Goal: Task Accomplishment & Management: Manage account settings

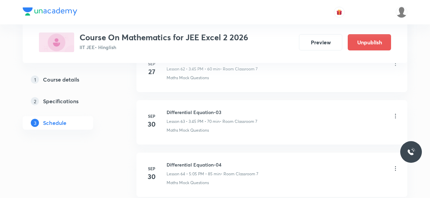
scroll to position [3636, 0]
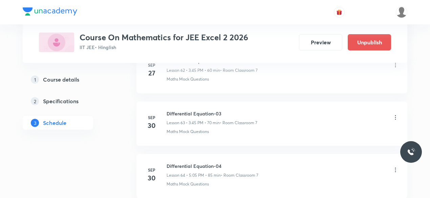
click at [395, 167] on icon at bounding box center [395, 169] width 1 height 4
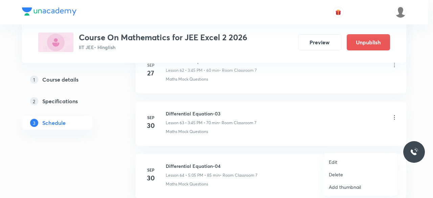
click at [337, 174] on p "Delete" at bounding box center [336, 174] width 14 height 7
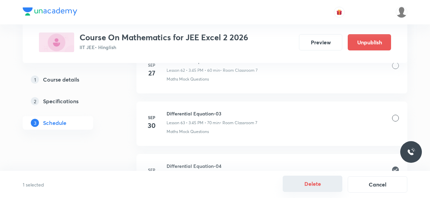
click at [323, 183] on button "Delete" at bounding box center [312, 184] width 60 height 16
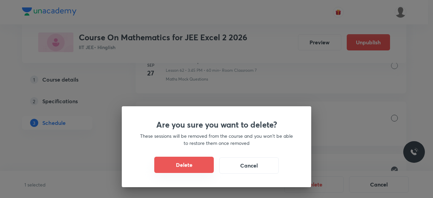
click at [204, 163] on button "Delete" at bounding box center [184, 165] width 60 height 16
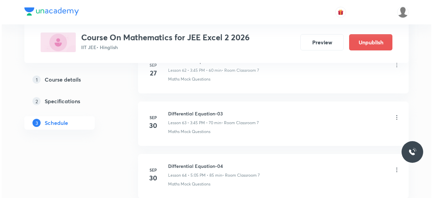
scroll to position [3632, 0]
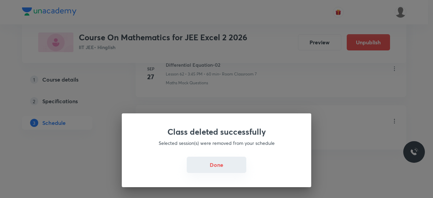
click at [238, 167] on button "Done" at bounding box center [217, 165] width 60 height 16
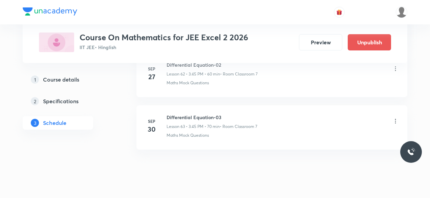
click at [395, 118] on icon at bounding box center [395, 121] width 7 height 7
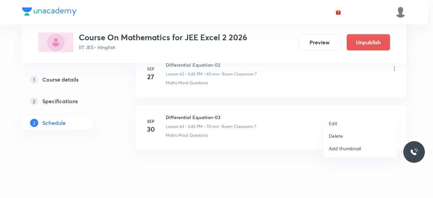
click at [337, 121] on li "Edit" at bounding box center [360, 123] width 74 height 13
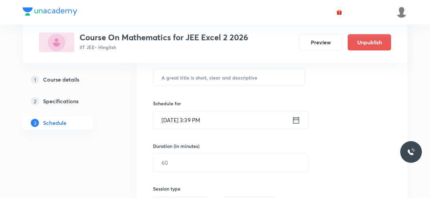
scroll to position [3385, 0]
click at [297, 115] on icon at bounding box center [296, 119] width 8 height 9
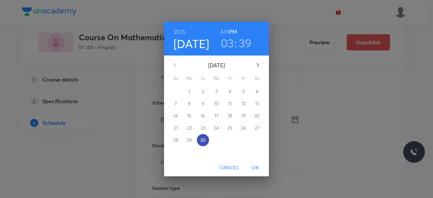
click at [201, 142] on p "30" at bounding box center [202, 140] width 5 height 7
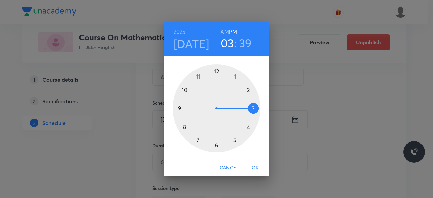
click at [227, 41] on h3 "03" at bounding box center [228, 43] width 14 height 14
click at [247, 128] on div at bounding box center [216, 108] width 88 height 88
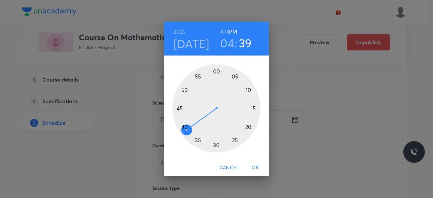
click at [216, 71] on div at bounding box center [216, 108] width 88 height 88
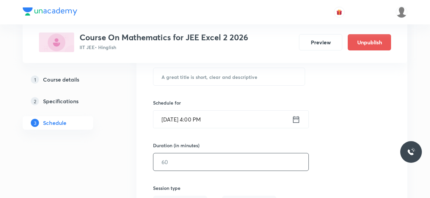
click at [180, 153] on input "text" at bounding box center [230, 161] width 155 height 17
click at [296, 116] on icon at bounding box center [296, 119] width 6 height 7
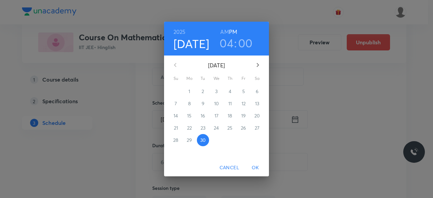
click at [227, 42] on h3 "04" at bounding box center [227, 43] width 14 height 14
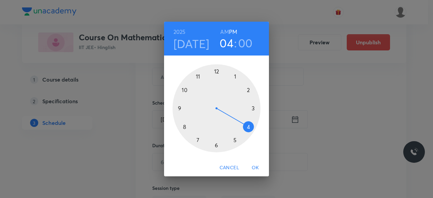
click at [253, 108] on div at bounding box center [216, 108] width 88 height 88
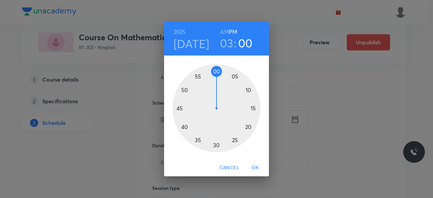
click at [185, 91] on div at bounding box center [216, 108] width 88 height 88
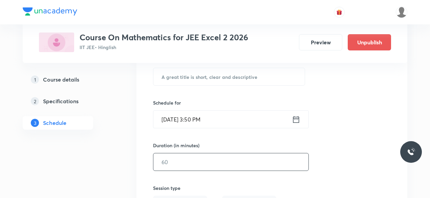
click at [178, 153] on input "text" at bounding box center [230, 161] width 155 height 17
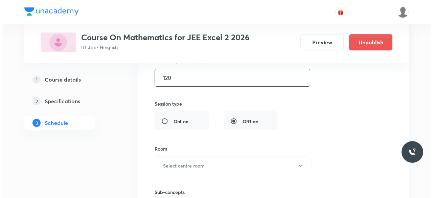
scroll to position [3470, 0]
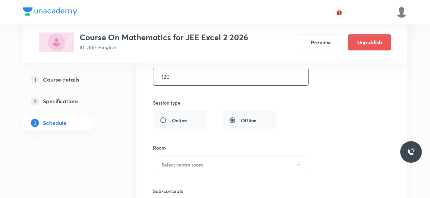
type input "120"
click at [178, 161] on h6 "Select centre room" at bounding box center [182, 164] width 42 height 7
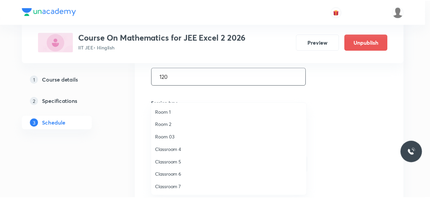
scroll to position [13, 0]
click at [179, 174] on span "Classroom 7" at bounding box center [230, 174] width 148 height 7
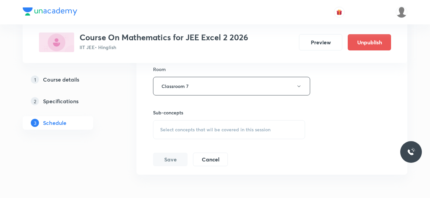
scroll to position [3549, 0]
click at [161, 126] on span "Select concepts that wil be covered in this session" at bounding box center [215, 128] width 110 height 5
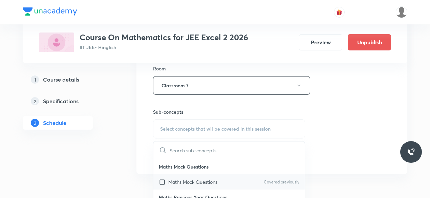
click at [162, 178] on input "checkbox" at bounding box center [163, 181] width 9 height 7
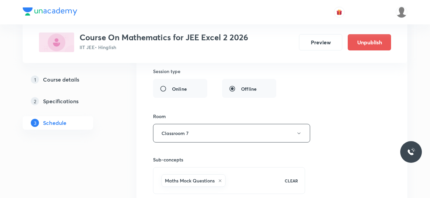
scroll to position [3501, 0]
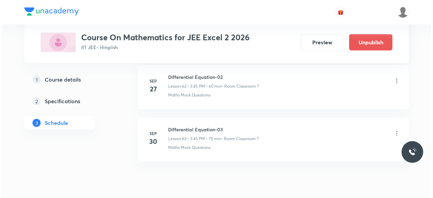
scroll to position [3632, 0]
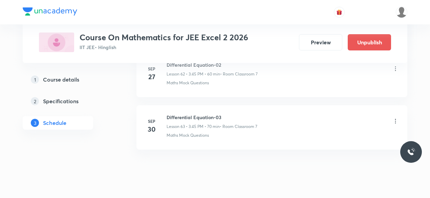
click at [395, 118] on icon at bounding box center [395, 121] width 7 height 7
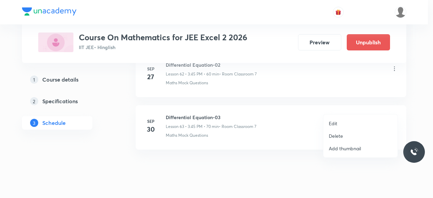
click at [334, 124] on p "Edit" at bounding box center [333, 123] width 8 height 7
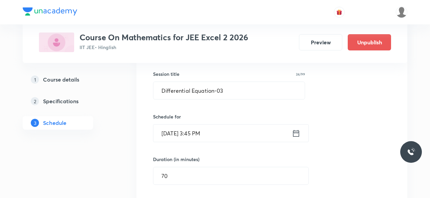
scroll to position [3369, 0]
click at [296, 130] on icon at bounding box center [296, 134] width 8 height 9
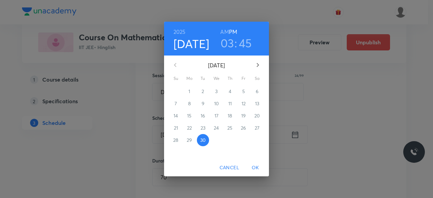
click at [227, 43] on h3 "03" at bounding box center [228, 43] width 14 height 14
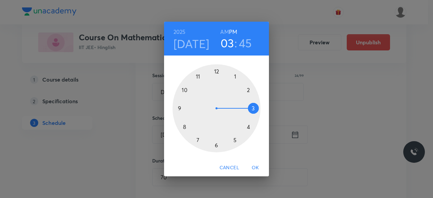
click at [246, 41] on h3 "45" at bounding box center [245, 43] width 13 height 14
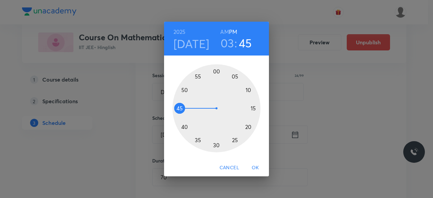
click at [183, 90] on div at bounding box center [216, 108] width 88 height 88
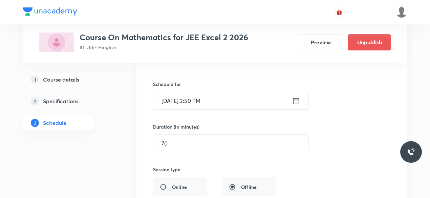
scroll to position [3403, 0]
click at [177, 135] on input "70" at bounding box center [230, 143] width 155 height 17
type input "7"
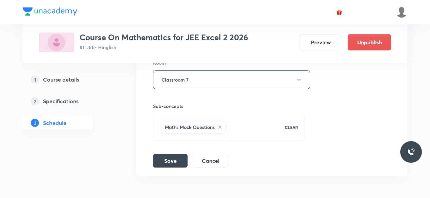
scroll to position [3557, 0]
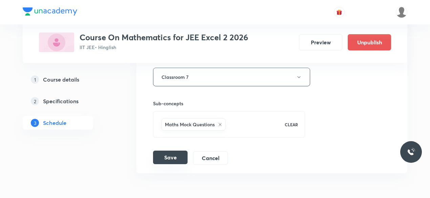
type input "120"
click at [172, 151] on button "Save" at bounding box center [170, 158] width 34 height 14
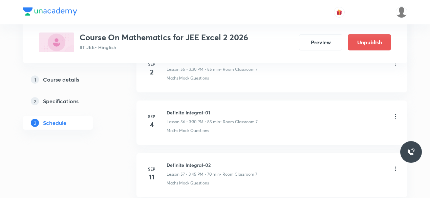
scroll to position [2957, 0]
